Goal: Information Seeking & Learning: Compare options

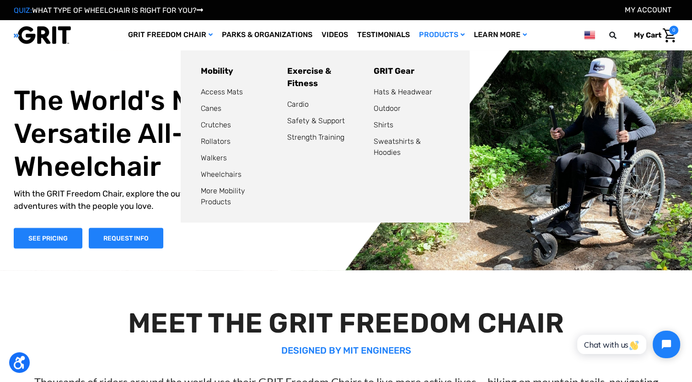
click at [469, 36] on link "Products" at bounding box center [441, 35] width 55 height 30
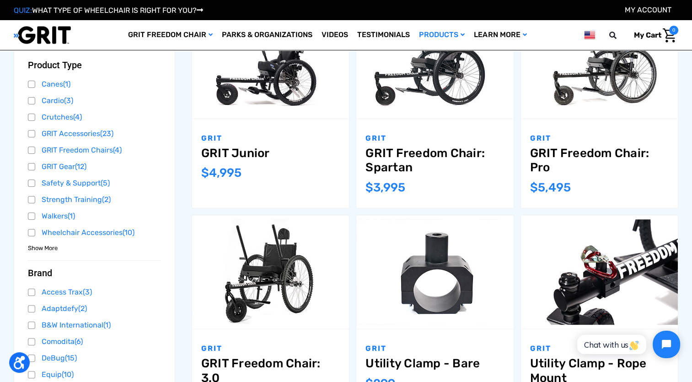
scroll to position [195, 0]
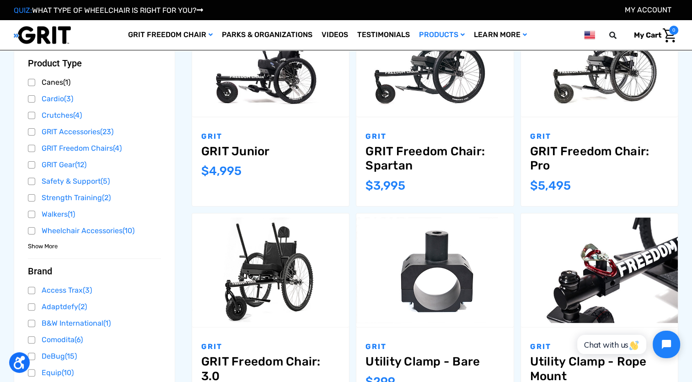
click at [35, 85] on link "Canes (1)" at bounding box center [94, 82] width 133 height 14
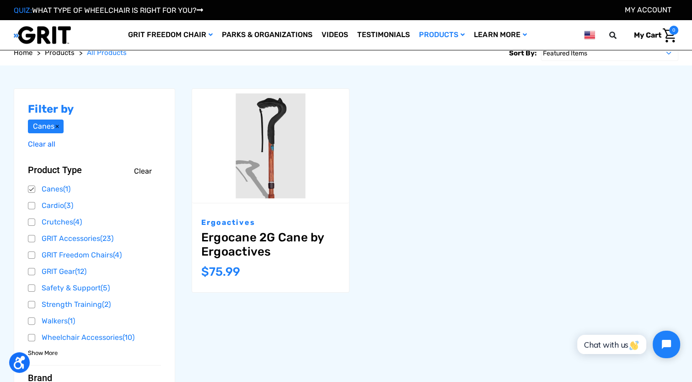
scroll to position [109, 0]
click at [31, 184] on link "Canes (1)" at bounding box center [94, 189] width 133 height 14
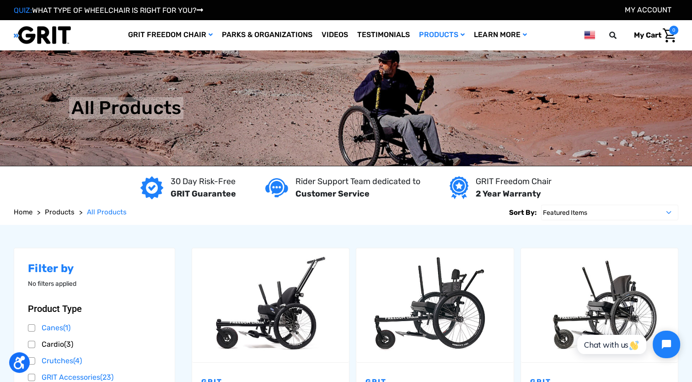
click at [36, 345] on link "Cardio (3)" at bounding box center [94, 344] width 133 height 14
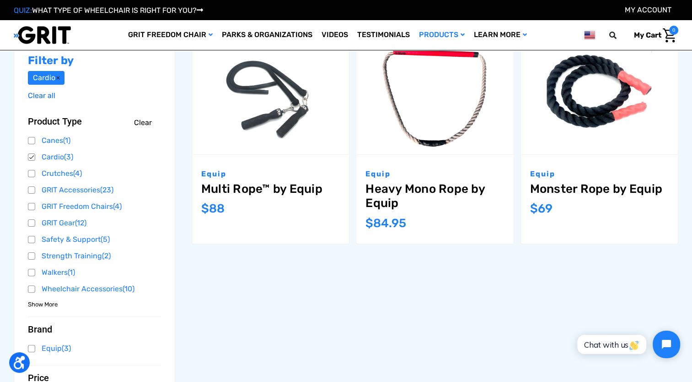
scroll to position [157, 0]
click at [31, 153] on link "Cardio (3)" at bounding box center [94, 157] width 133 height 14
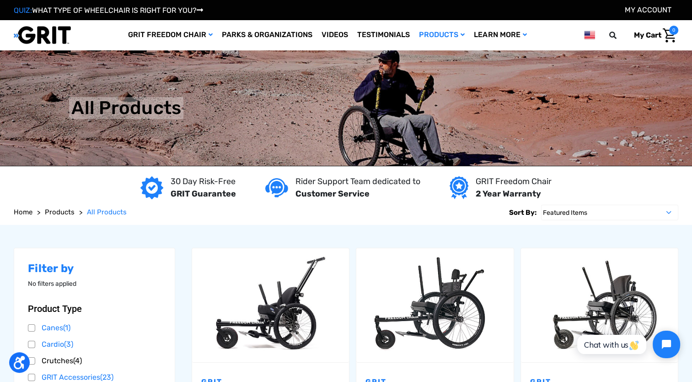
click at [38, 360] on link "Crutches (4)" at bounding box center [94, 361] width 133 height 14
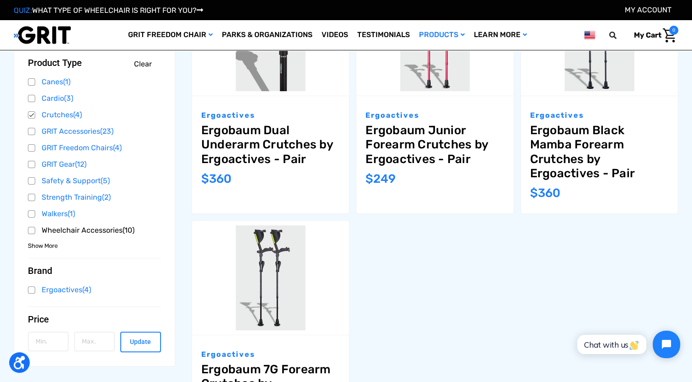
scroll to position [215, 0]
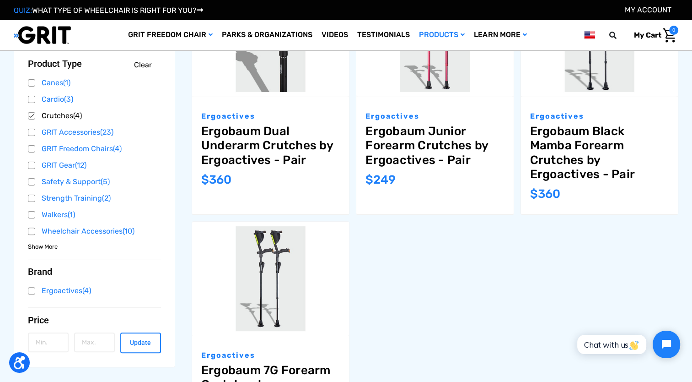
click at [32, 118] on link "Crutches (4)" at bounding box center [94, 116] width 133 height 14
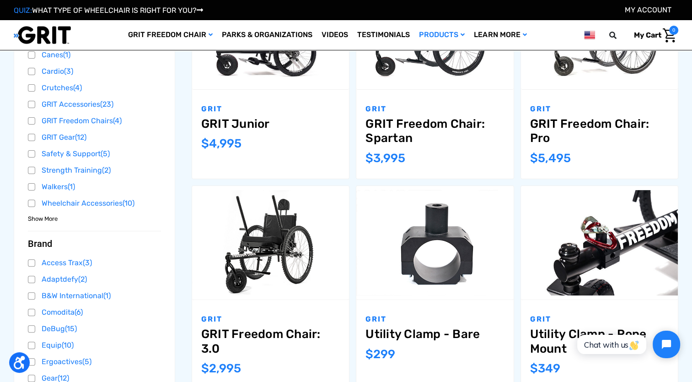
scroll to position [223, 0]
click at [38, 188] on link "Walkers (1)" at bounding box center [94, 186] width 133 height 14
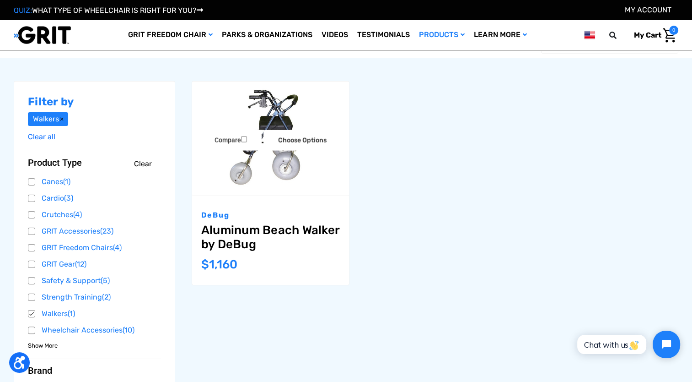
scroll to position [115, 0]
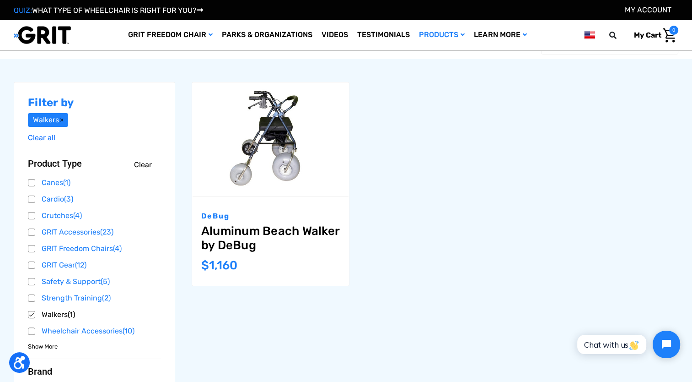
click at [28, 313] on link "Walkers (1)" at bounding box center [94, 314] width 133 height 14
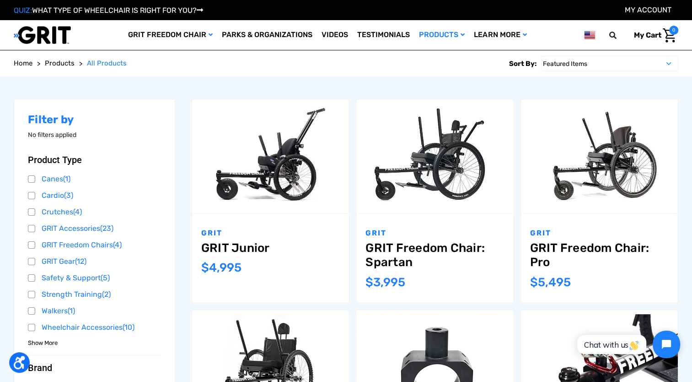
scroll to position [99, 0]
click at [31, 242] on link "GRIT Freedom Chairs (4)" at bounding box center [94, 244] width 133 height 14
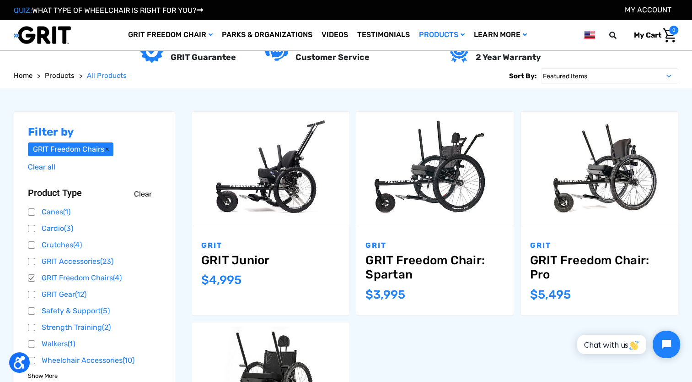
scroll to position [86, 0]
drag, startPoint x: 681, startPoint y: 1, endPoint x: 407, endPoint y: 323, distance: 422.5
click at [407, 323] on ul "Compare Choose Options GRIT GRIT Junior MSRP: Was: Now: $4,995 Compare Choose O…" at bounding box center [432, 321] width 500 height 420
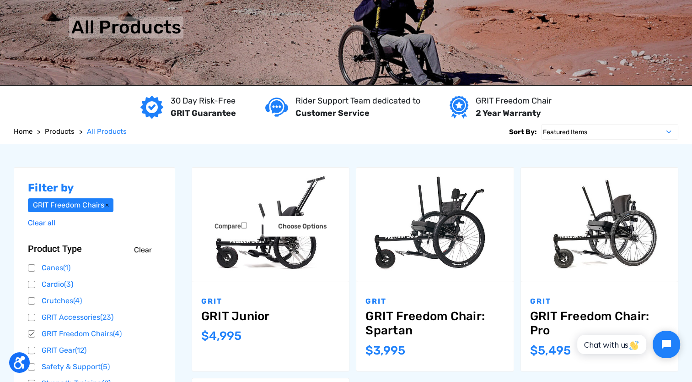
scroll to position [0, 0]
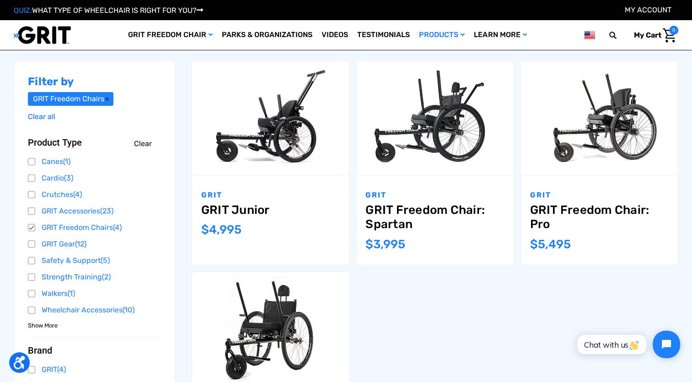
scroll to position [134, 0]
